Goal: Ask a question

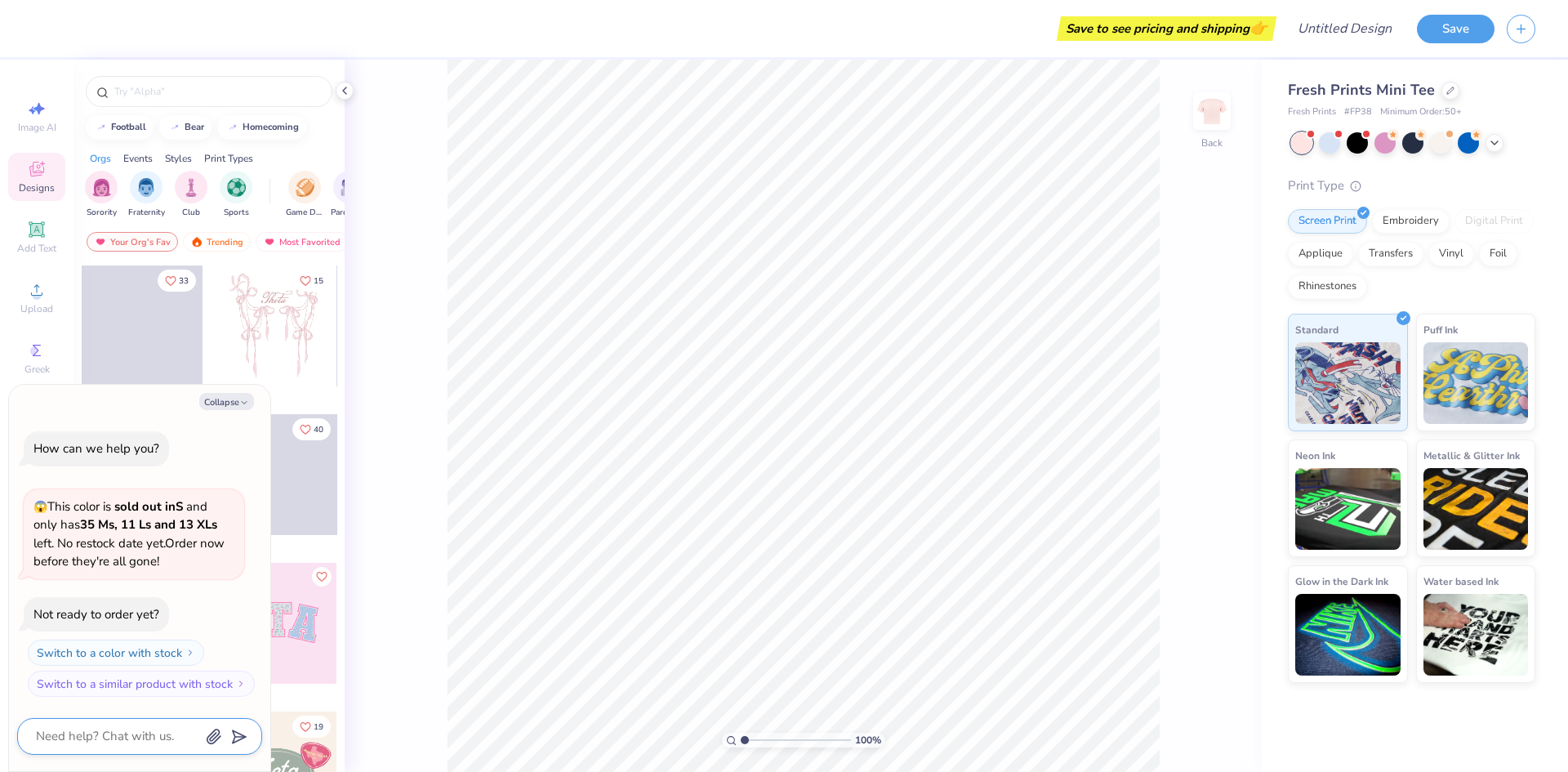
click at [86, 743] on textarea at bounding box center [117, 736] width 166 height 22
type textarea "i"
type textarea "x"
type textarea "is"
type textarea "x"
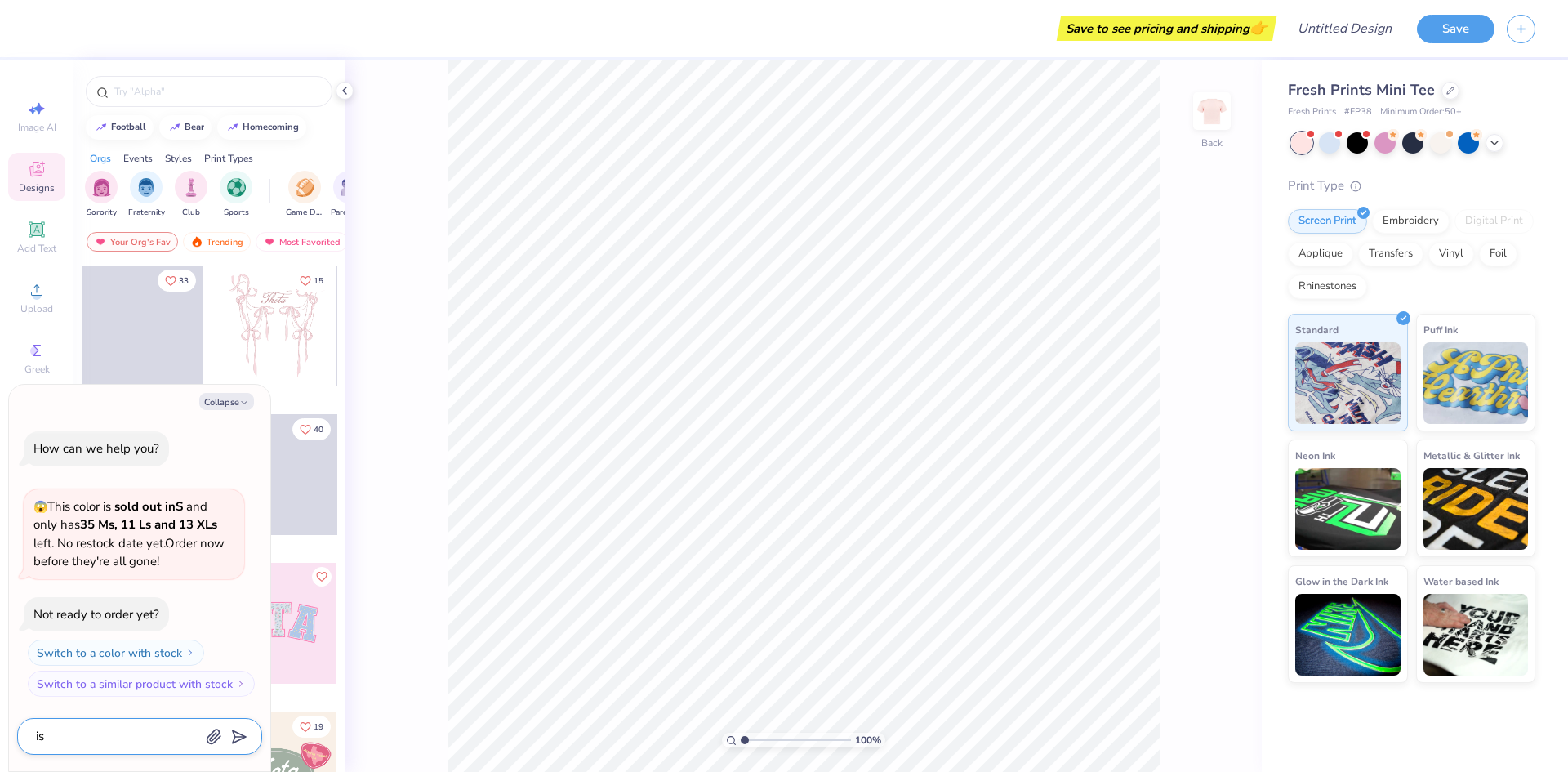
type textarea "is"
type textarea "x"
type textarea "is t"
type textarea "x"
type textarea "is th"
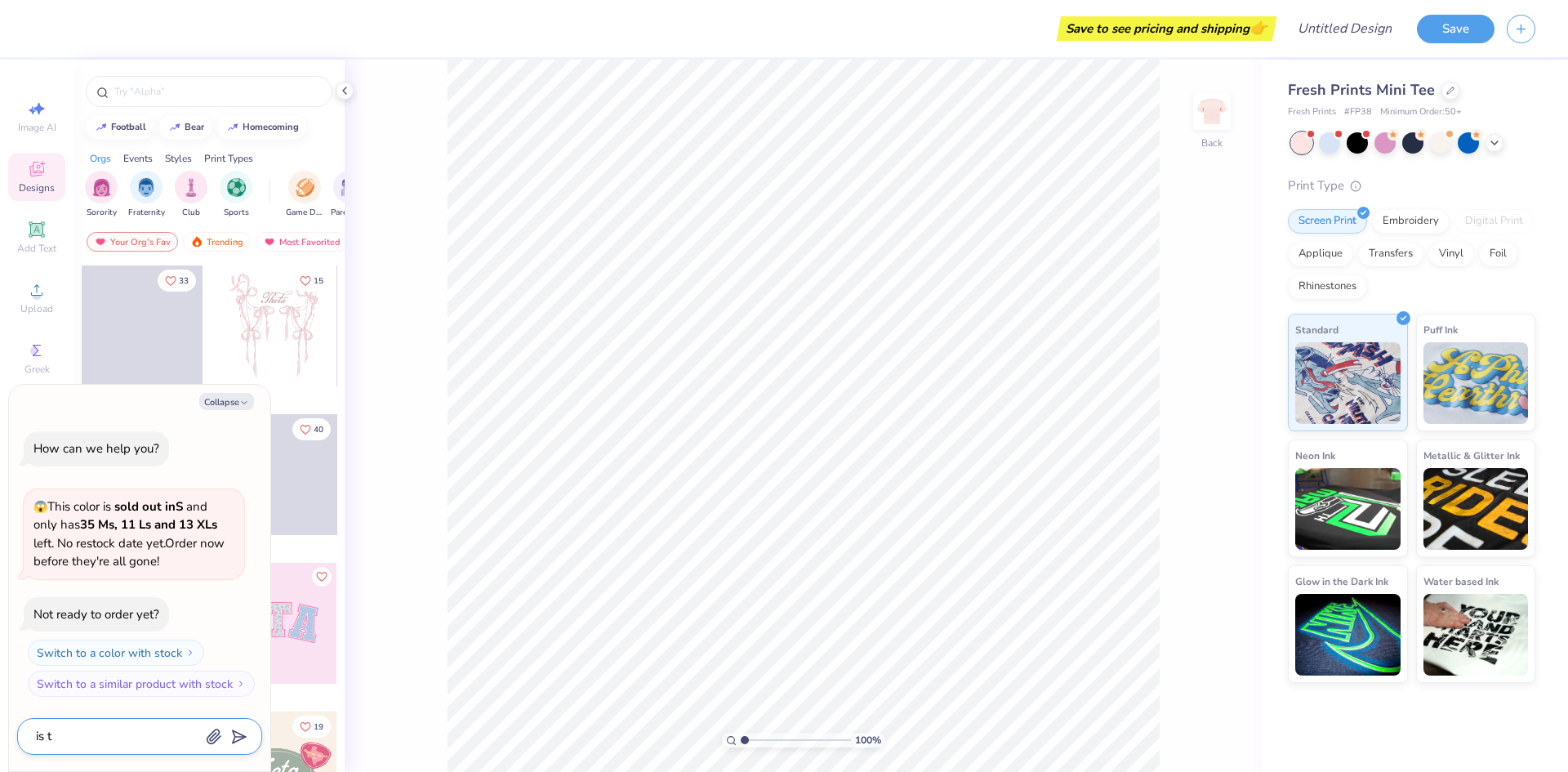
type textarea "x"
type textarea "is the"
type textarea "x"
